Goal: Task Accomplishment & Management: Manage account settings

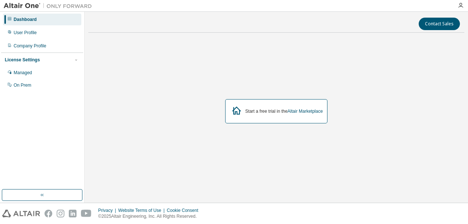
click at [267, 112] on div "Start a free trial in the Altair Marketplace" at bounding box center [284, 111] width 78 height 6
click at [314, 113] on link "Altair Marketplace" at bounding box center [304, 111] width 35 height 5
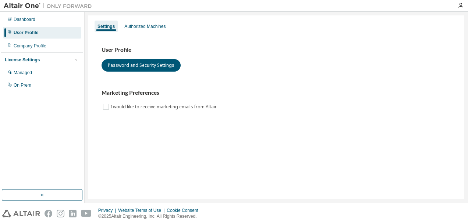
click at [149, 26] on div "Authorized Machines" at bounding box center [144, 27] width 41 height 6
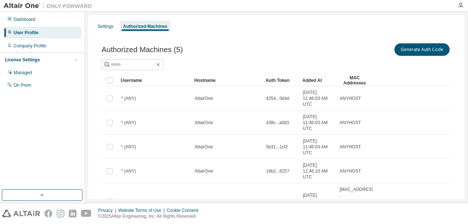
click at [376, 40] on div "Authorized Machines (5) Generate Auth Code Clear Load Save Save As Field Operat…" at bounding box center [276, 143] width 367 height 221
click at [418, 47] on button "Generate Auth Code" at bounding box center [421, 49] width 55 height 12
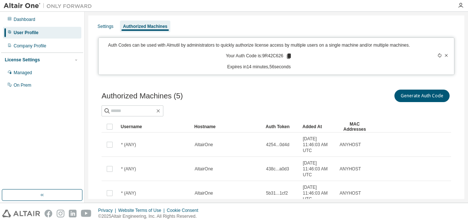
click at [287, 54] on icon at bounding box center [289, 56] width 4 height 5
click at [287, 56] on icon at bounding box center [289, 56] width 4 height 5
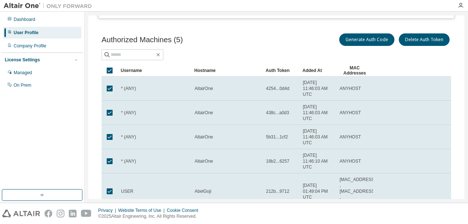
scroll to position [44, 0]
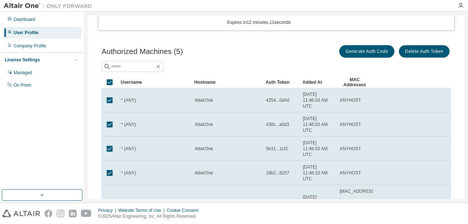
click at [410, 51] on button "Delete Auth Token" at bounding box center [424, 51] width 51 height 12
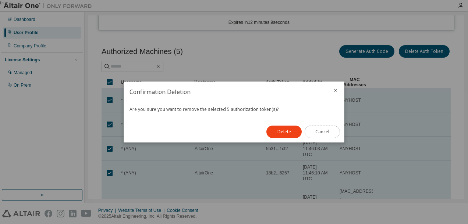
click at [326, 129] on button "Cancel" at bounding box center [321, 132] width 35 height 12
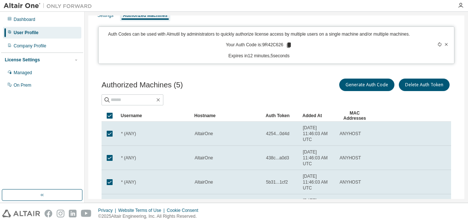
scroll to position [0, 0]
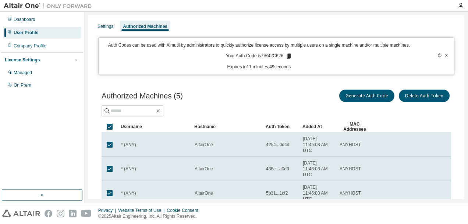
click at [154, 148] on td "* (ANY)" at bounding box center [155, 145] width 74 height 24
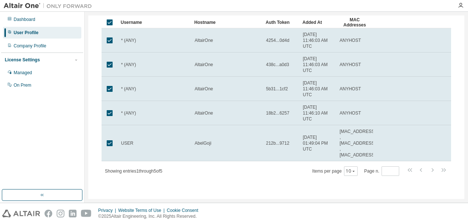
click at [117, 152] on td at bounding box center [109, 143] width 16 height 36
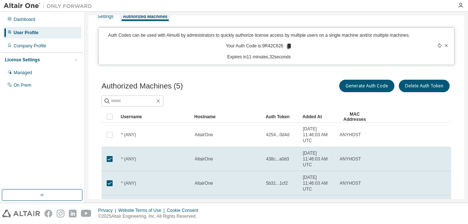
scroll to position [9, 0]
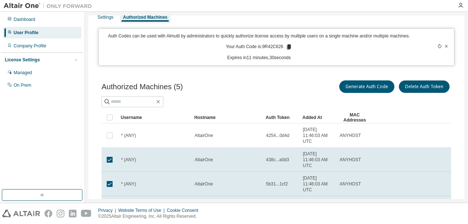
click at [414, 86] on button "Delete Auth Token" at bounding box center [424, 87] width 51 height 12
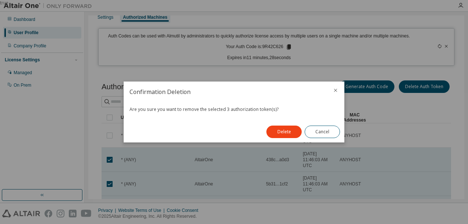
click at [281, 128] on button "Delete" at bounding box center [283, 132] width 35 height 12
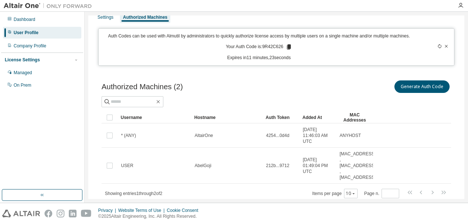
click at [35, 82] on div "On Prem" at bounding box center [42, 85] width 78 height 12
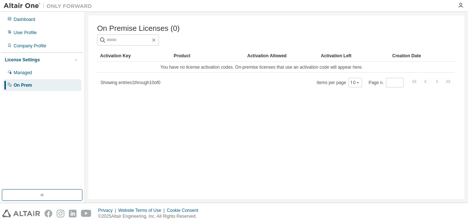
click at [46, 68] on div "Managed" at bounding box center [42, 73] width 78 height 12
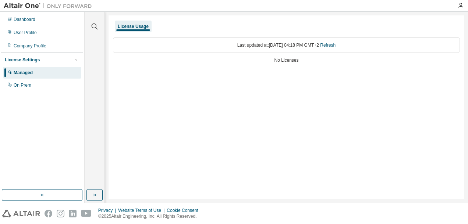
click at [44, 48] on div "Company Profile" at bounding box center [30, 46] width 33 height 6
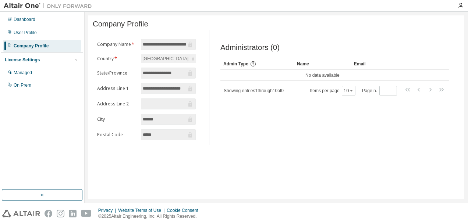
click at [191, 63] on div "[GEOGRAPHIC_DATA]" at bounding box center [168, 58] width 55 height 9
click at [174, 59] on div "[GEOGRAPHIC_DATA]" at bounding box center [168, 58] width 55 height 9
